Goal: Task Accomplishment & Management: Complete application form

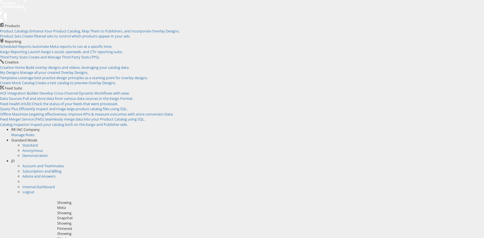
click at [15, 159] on span "JD" at bounding box center [12, 161] width 3 height 5
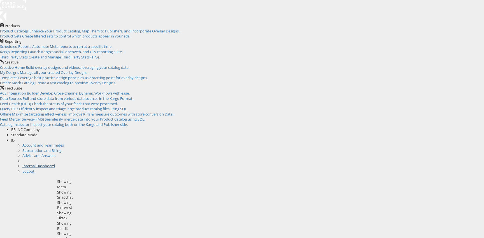
click at [55, 164] on link "Internal Dashboard" at bounding box center [38, 166] width 32 height 5
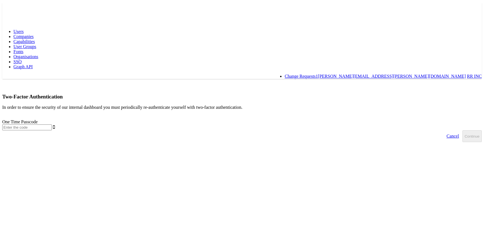
click at [52, 125] on input "text" at bounding box center [27, 128] width 50 height 6
type input "9"
type input "6"
type input "509523"
click at [462, 130] on button "Continue" at bounding box center [471, 136] width 19 height 12
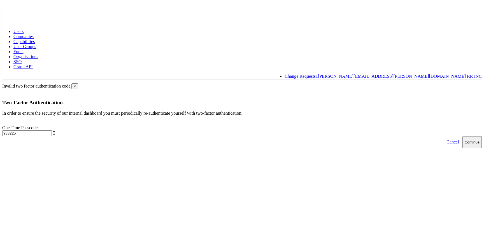
type input "933225"
click at [462, 136] on button "Continue" at bounding box center [471, 142] width 19 height 12
click at [52, 130] on input "text" at bounding box center [27, 133] width 50 height 6
type input "933225"
click at [462, 136] on button "Continue" at bounding box center [471, 142] width 19 height 12
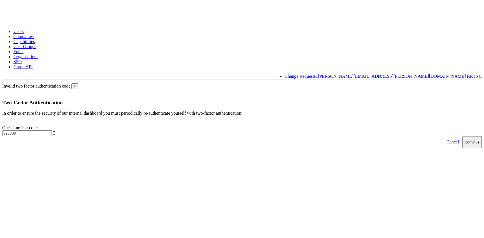
type input "628808"
click at [462, 136] on button "Continue" at bounding box center [471, 142] width 19 height 12
type input "9"
type input "231117"
click at [462, 136] on button "Continue" at bounding box center [471, 142] width 19 height 12
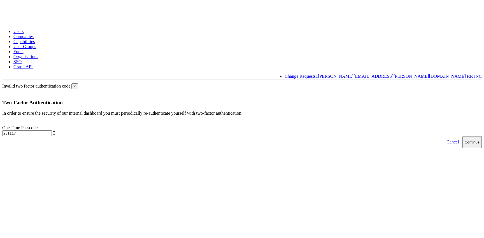
type input "231117"
click at [462, 136] on button "Continue" at bounding box center [471, 142] width 19 height 12
type input "677307"
click at [462, 136] on button "Continue" at bounding box center [471, 142] width 19 height 12
type input "157015"
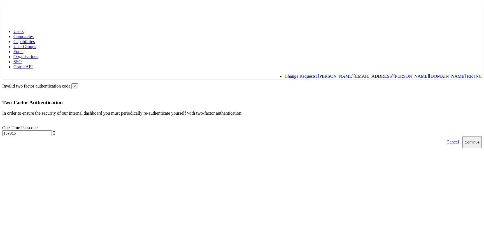
click at [462, 136] on button "Continue" at bounding box center [471, 142] width 19 height 12
click at [17, 8] on rect at bounding box center [15, 7] width 26 height 10
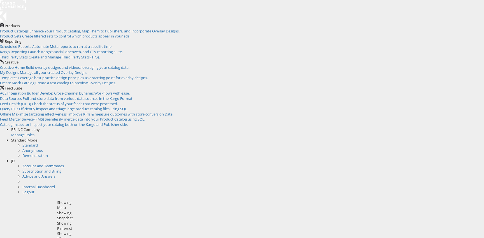
click at [15, 159] on span "JD" at bounding box center [12, 161] width 3 height 5
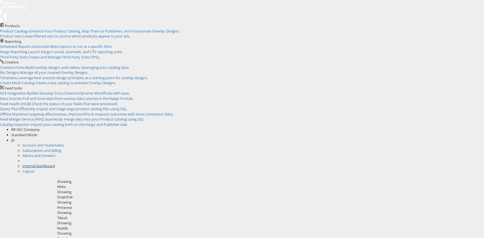
click at [55, 164] on link "Internal Dashboard" at bounding box center [38, 166] width 32 height 5
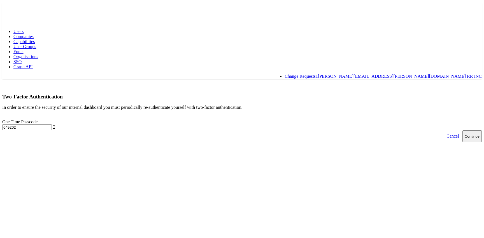
type input "649202"
click at [462, 130] on button "Continue" at bounding box center [471, 136] width 19 height 12
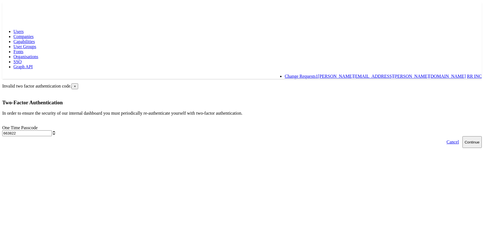
type input "663822"
click at [462, 136] on button "Continue" at bounding box center [471, 142] width 19 height 12
type input "149079"
click at [462, 136] on button "Continue" at bounding box center [471, 142] width 19 height 12
type input "610737"
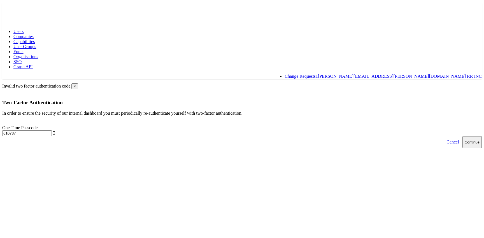
click at [462, 136] on button "Continue" at bounding box center [471, 142] width 19 height 12
type input "871872"
click at [462, 136] on button "Continue" at bounding box center [471, 142] width 19 height 12
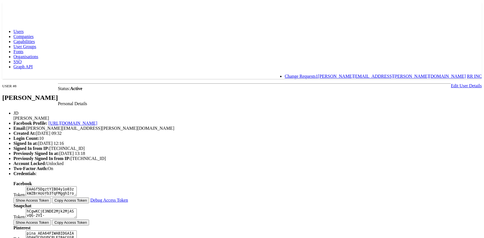
click at [102, 29] on div "Users Companies Capabilities User Groups Fonts Organisations SSO Graph API Chan…" at bounding box center [241, 54] width 479 height 50
click at [35, 39] on span "Capabilities" at bounding box center [23, 41] width 21 height 5
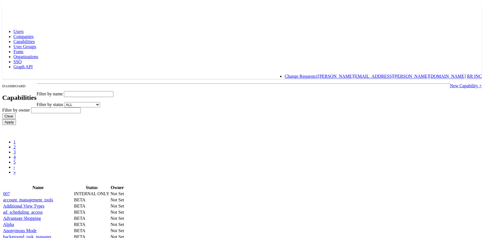
click at [450, 83] on link "New Capability +" at bounding box center [466, 85] width 32 height 5
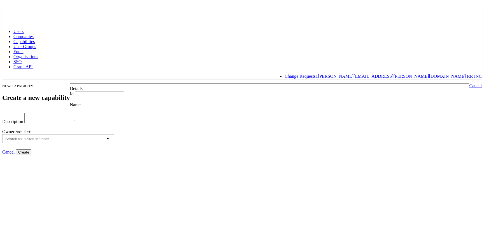
click at [120, 91] on input "Id" at bounding box center [100, 94] width 50 height 6
paste input "monitor_and_alerts_advanced_rule_categories"
type input "monitor_and_alerts_advanced_rule_categories"
click at [122, 108] on input "Name" at bounding box center [107, 105] width 50 height 6
paste input "monitor_and_alerts_advanced_rule_categories"
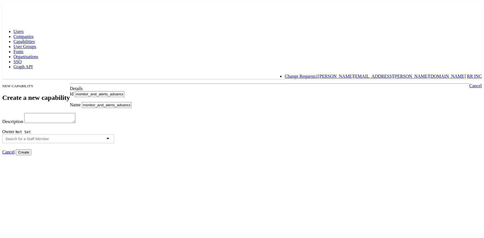
type input "monitor_and_alerts_advanced_rule_categories"
click at [114, 143] on div at bounding box center [58, 138] width 112 height 9
type input "8"
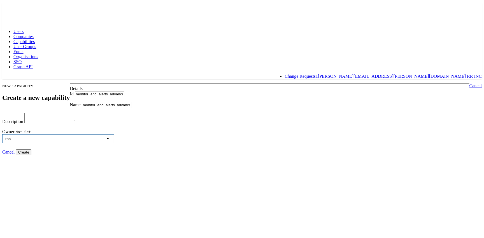
type input "rob"
click at [31, 155] on input "Create" at bounding box center [24, 153] width 16 height 6
click at [75, 123] on textarea "Description" at bounding box center [49, 118] width 51 height 10
paste textarea "monitor_and_alerts_advanced_rule_categories"
type textarea "monitor_and_alerts_advanced_rule_categories"
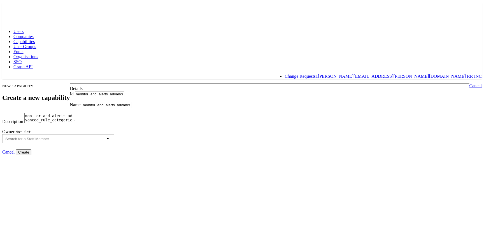
click at [31, 155] on input "Create" at bounding box center [24, 153] width 16 height 6
type input "Creating..."
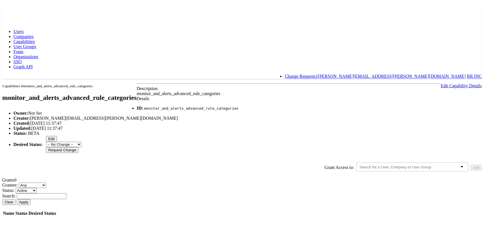
scroll to position [40, 0]
click at [359, 165] on input "text" at bounding box center [400, 167] width 82 height 4
type input "ro"
click at [470, 165] on button "Add" at bounding box center [475, 168] width 11 height 6
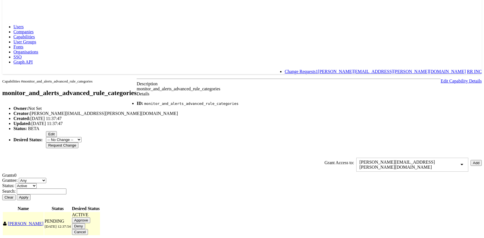
scroll to position [56, 0]
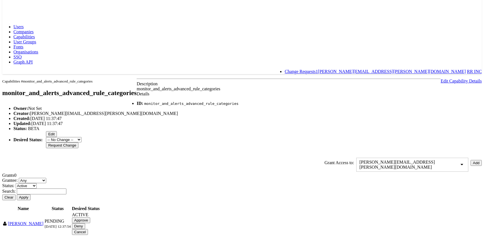
click at [90, 218] on input "Approve" at bounding box center [81, 221] width 18 height 6
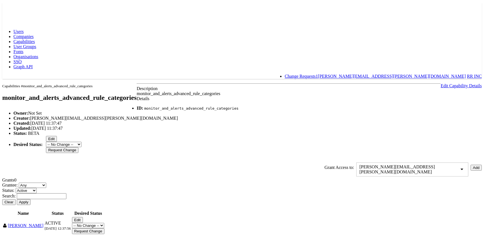
scroll to position [0, 0]
